Goal: Task Accomplishment & Management: Complete application form

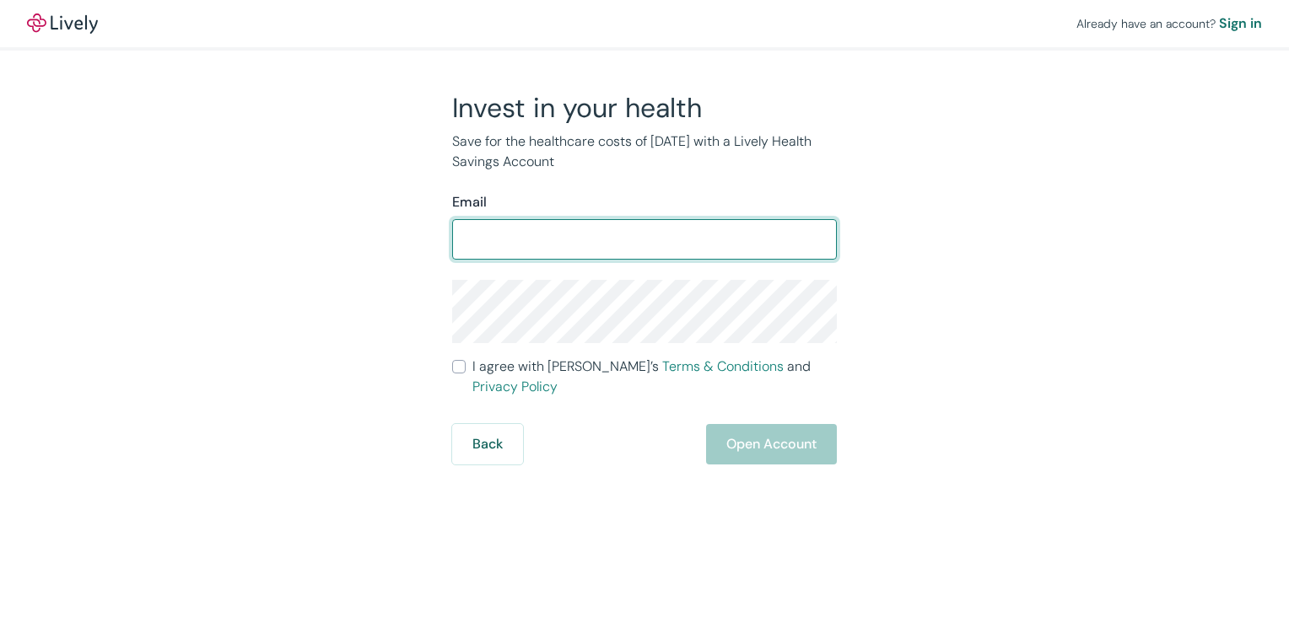
click at [671, 251] on input "Email" at bounding box center [644, 240] width 385 height 34
click at [261, 196] on div "Invest in your health Save for the healthcare costs of [DATE] with a Lively Hea…" at bounding box center [634, 278] width 810 height 374
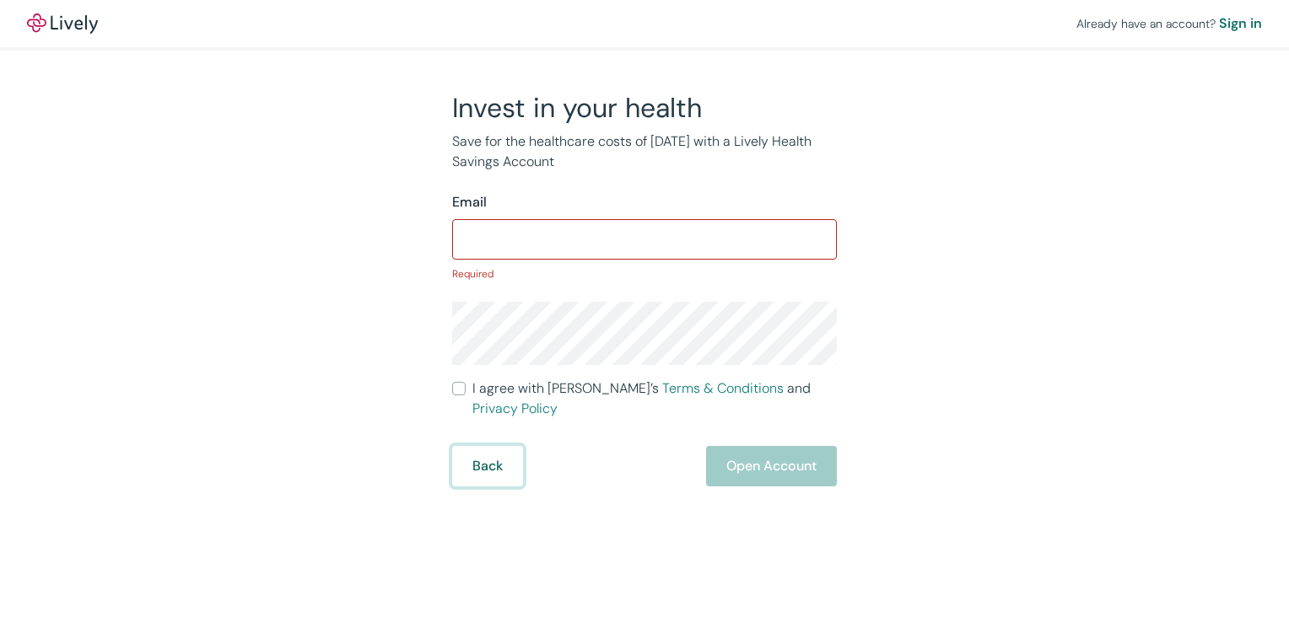
click at [478, 462] on button "Back" at bounding box center [487, 466] width 71 height 40
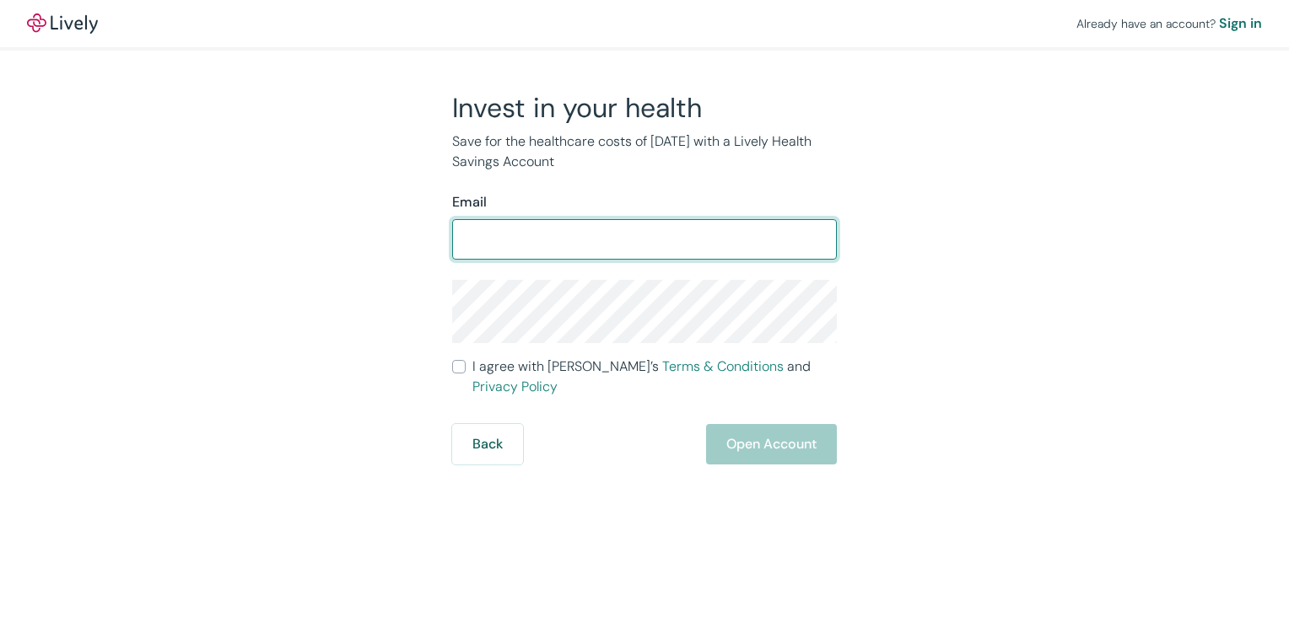
click at [587, 239] on input "Email" at bounding box center [644, 240] width 385 height 34
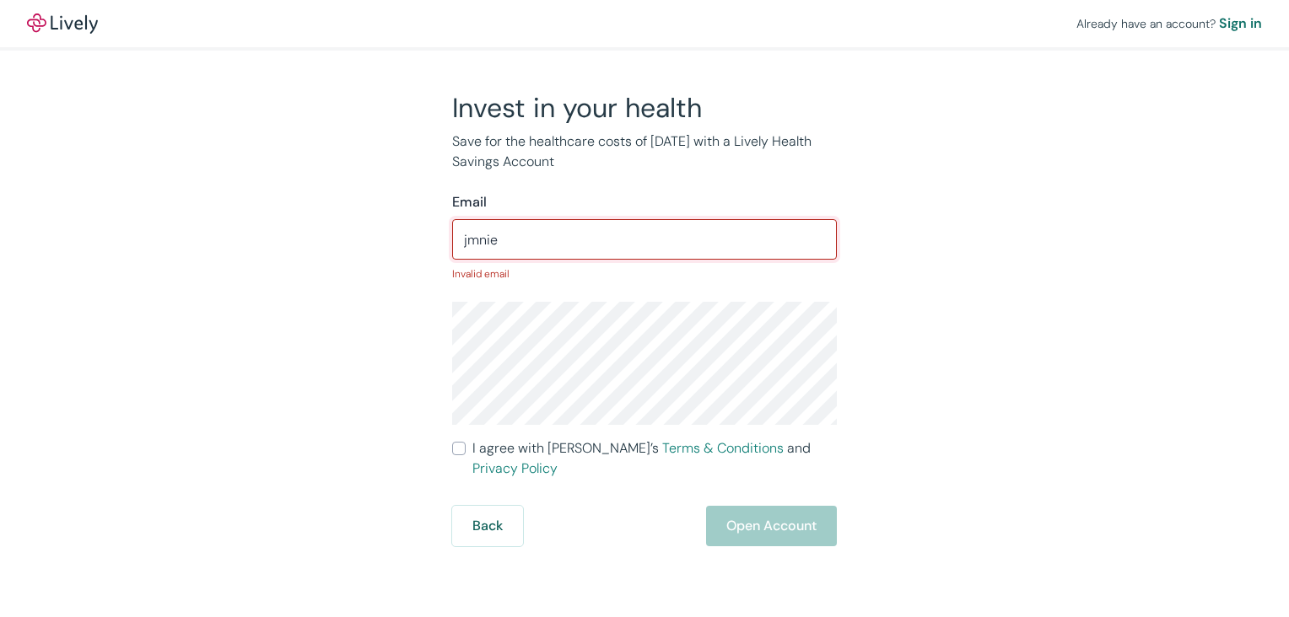
click at [587, 239] on input "jmnie" at bounding box center [644, 240] width 385 height 34
type input "[EMAIL_ADDRESS][DOMAIN_NAME]"
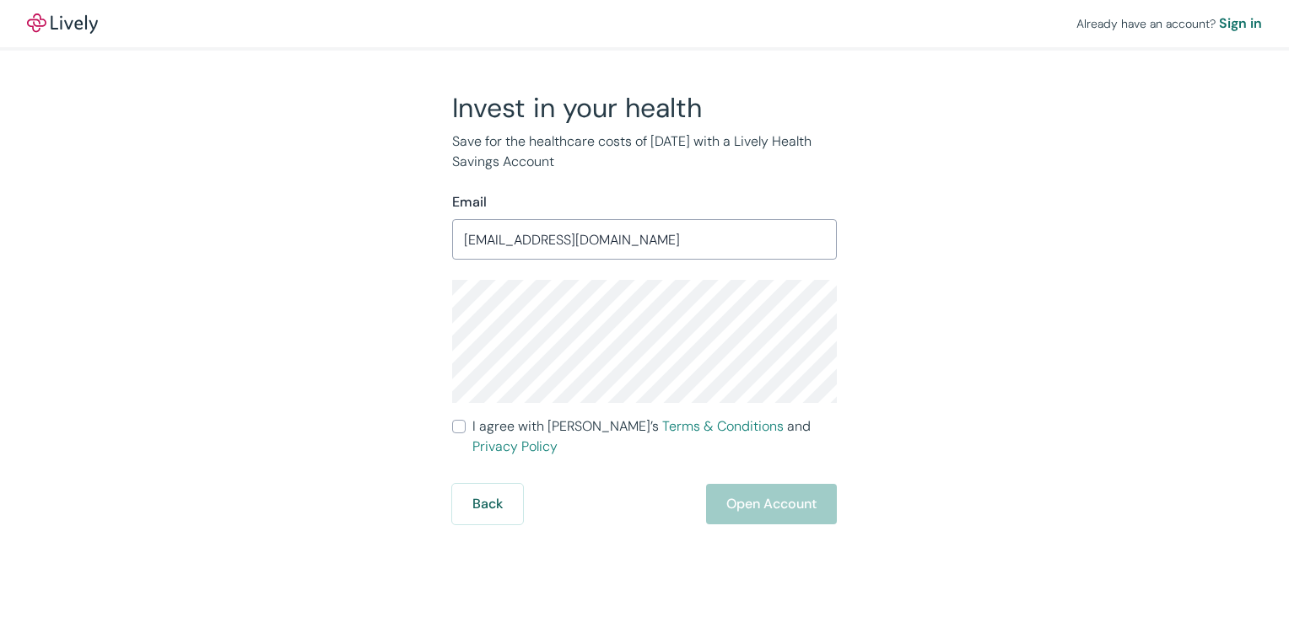
click at [219, 319] on div "Already have an account? Sign in Invest in your health Save for the healthcare …" at bounding box center [644, 262] width 1289 height 525
click at [1097, 242] on div "Already have an account? Sign in Invest in your health Save for the healthcare …" at bounding box center [644, 262] width 1289 height 525
click at [451, 425] on div "Invest in your health Save for the healthcare costs of tomorrow with a Lively H…" at bounding box center [634, 308] width 405 height 434
click at [455, 426] on input "I agree with Lively’s Terms & Conditions and Privacy Policy" at bounding box center [458, 426] width 13 height 13
checkbox input "true"
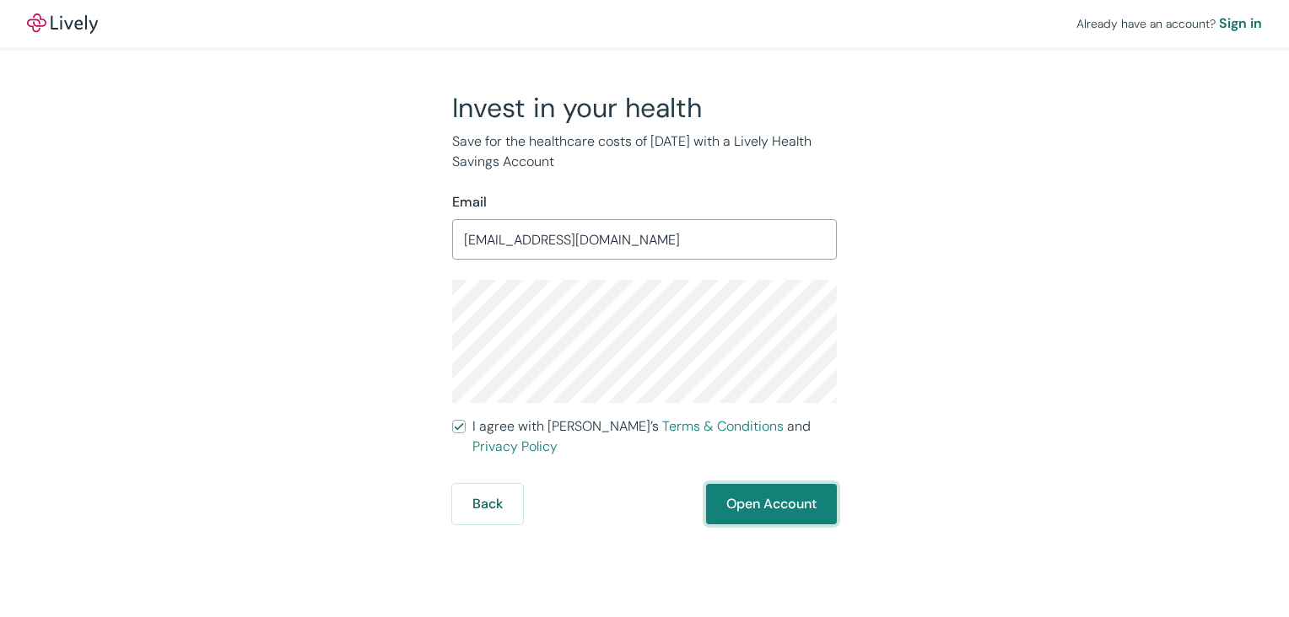
click at [735, 487] on button "Open Account" at bounding box center [771, 504] width 131 height 40
